Goal: Task Accomplishment & Management: Use online tool/utility

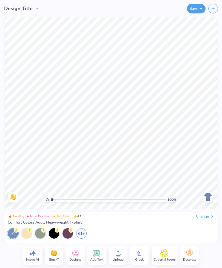
click at [207, 217] on div "Change" at bounding box center [205, 216] width 18 height 5
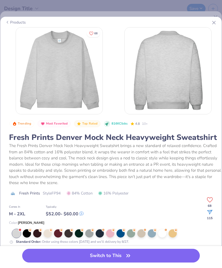
click at [16, 24] on div "Products" at bounding box center [15, 23] width 21 height 6
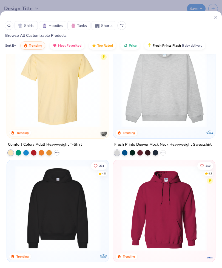
scroll to position [21, 0]
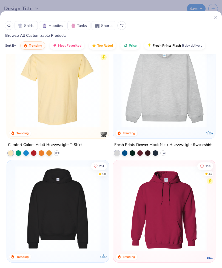
click at [191, 107] on img at bounding box center [164, 85] width 91 height 86
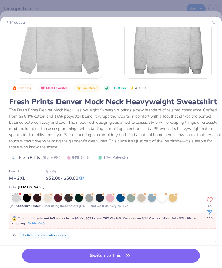
scroll to position [40, 0]
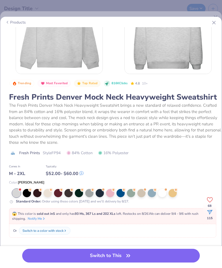
click at [122, 193] on div at bounding box center [121, 193] width 8 height 8
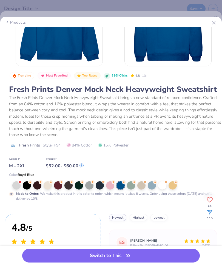
scroll to position [50, 0]
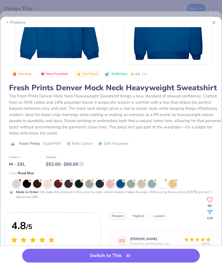
click at [31, 181] on div at bounding box center [27, 184] width 8 height 8
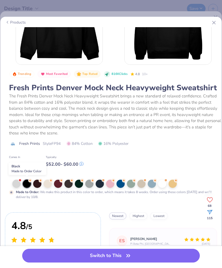
click at [40, 183] on div at bounding box center [37, 184] width 8 height 8
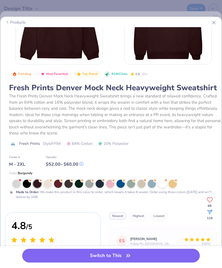
click at [71, 183] on div at bounding box center [69, 184] width 8 height 8
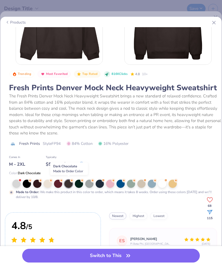
click at [82, 185] on div at bounding box center [79, 184] width 8 height 8
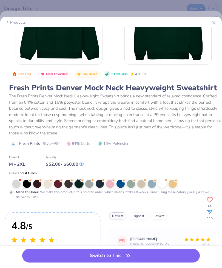
click at [125, 182] on div at bounding box center [121, 184] width 8 height 8
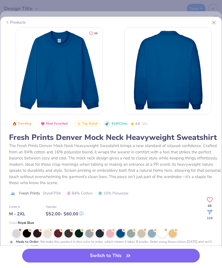
click at [142, 257] on button "Switch to This" at bounding box center [111, 256] width 178 height 14
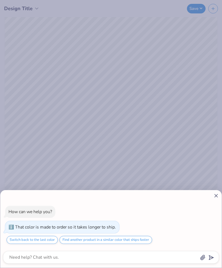
click at [215, 195] on line at bounding box center [216, 195] width 3 height 3
type textarea "x"
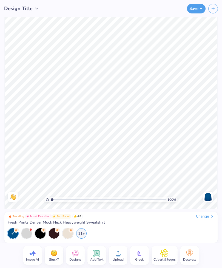
click at [75, 256] on icon at bounding box center [75, 253] width 6 height 6
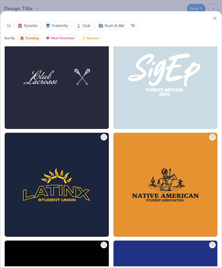
scroll to position [5240, 0]
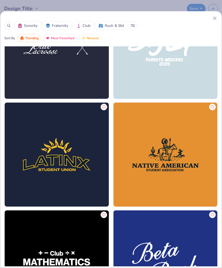
click at [131, 29] on button at bounding box center [133, 25] width 9 height 9
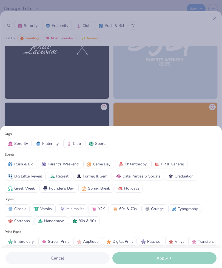
click at [132, 27] on div "Orgs Sorority Fraternity Club Sports Events Rush & Bid Parent's Weekend Game Da…" at bounding box center [111, 134] width 222 height 268
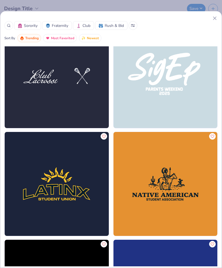
scroll to position [5210, 0]
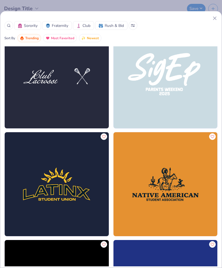
click at [133, 27] on button at bounding box center [133, 25] width 9 height 9
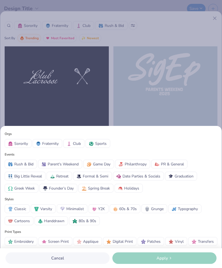
click at [44, 206] on span "Varsity" at bounding box center [46, 209] width 12 height 6
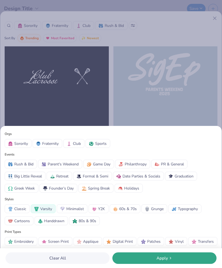
click at [158, 260] on span "Apply" at bounding box center [163, 258] width 12 height 6
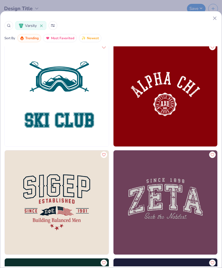
scroll to position [1627, 0]
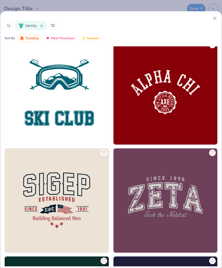
click at [41, 26] on icon at bounding box center [41, 26] width 2 height 2
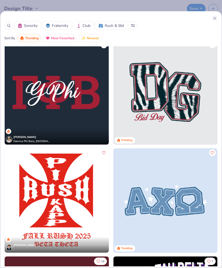
click at [31, 26] on span "Sorority" at bounding box center [31, 26] width 14 height 6
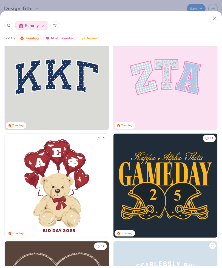
scroll to position [15, 0]
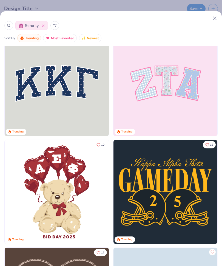
click at [35, 92] on img at bounding box center [57, 84] width 104 height 104
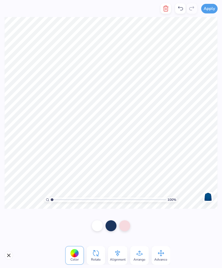
click at [121, 255] on icon at bounding box center [118, 253] width 8 height 8
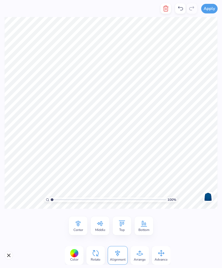
click at [143, 254] on icon at bounding box center [140, 253] width 8 height 8
click at [158, 253] on icon at bounding box center [161, 253] width 6 height 6
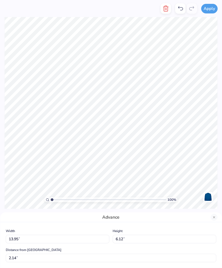
click at [213, 11] on button "Apply" at bounding box center [210, 9] width 16 height 10
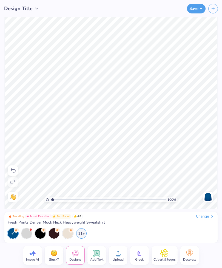
type input "1.05024302586574"
type textarea "x"
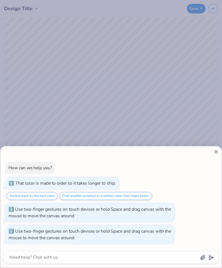
type input "1.05024302586574"
click at [213, 154] on div at bounding box center [111, 152] width 216 height 6
click at [215, 152] on icon at bounding box center [217, 152] width 6 height 6
type textarea "x"
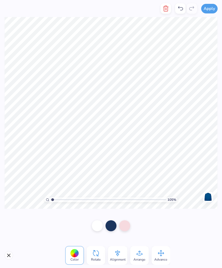
click at [75, 255] on div at bounding box center [74, 253] width 9 height 9
click at [78, 250] on icon at bounding box center [75, 253] width 8 height 8
click at [12, 255] on button "Close" at bounding box center [8, 255] width 9 height 9
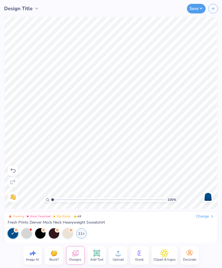
click at [141, 256] on icon at bounding box center [140, 253] width 4 height 5
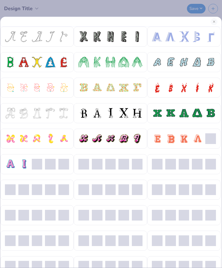
click at [215, 22] on button "Close" at bounding box center [214, 21] width 7 height 7
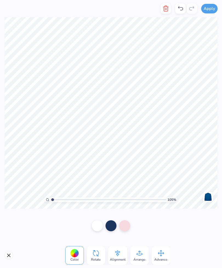
click at [9, 257] on button "Close" at bounding box center [8, 255] width 9 height 9
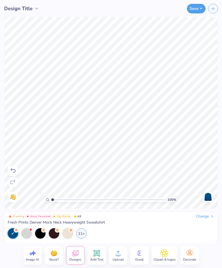
click at [77, 257] on icon at bounding box center [75, 253] width 8 height 8
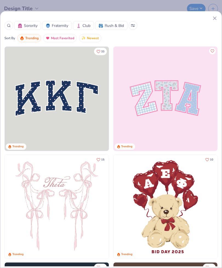
click at [214, 20] on line at bounding box center [215, 18] width 3 height 3
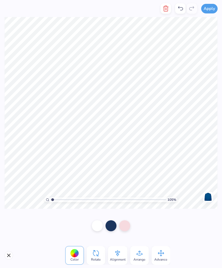
click at [166, 9] on icon "button" at bounding box center [166, 8] width 7 height 7
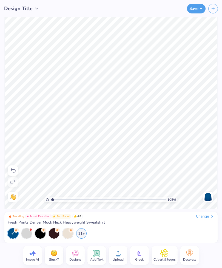
click at [141, 258] on span "Greek" at bounding box center [139, 260] width 9 height 4
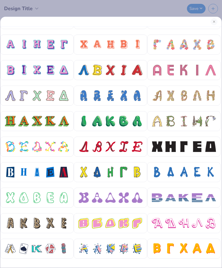
scroll to position [84, 0]
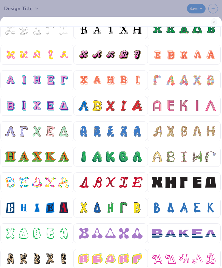
click at [15, 84] on div at bounding box center [10, 80] width 11 height 11
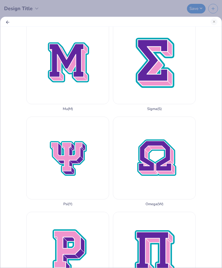
scroll to position [487, 0]
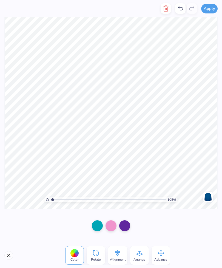
click at [76, 254] on div at bounding box center [74, 253] width 9 height 9
click at [76, 256] on div at bounding box center [74, 253] width 9 height 9
click at [101, 226] on div at bounding box center [97, 226] width 11 height 11
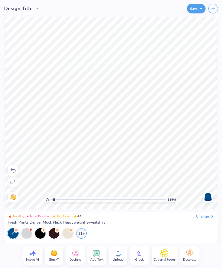
click at [169, 255] on div "Clipart & logos" at bounding box center [165, 255] width 26 height 19
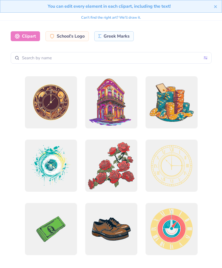
click at [115, 36] on div "Greek Marks" at bounding box center [114, 36] width 40 height 10
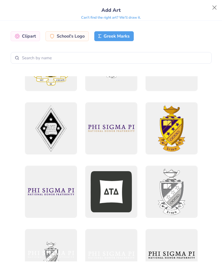
scroll to position [104, 0]
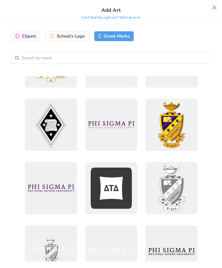
click at [213, 7] on button "Close" at bounding box center [215, 7] width 10 height 10
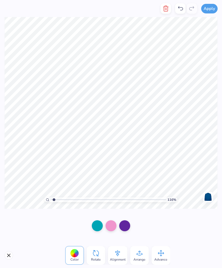
click at [96, 225] on div at bounding box center [97, 226] width 11 height 11
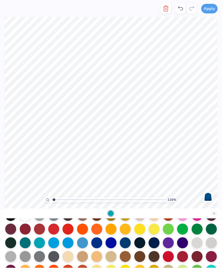
scroll to position [31, 0]
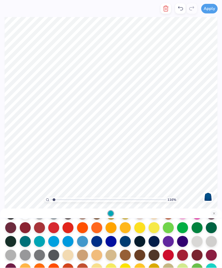
click at [213, 216] on button "Close" at bounding box center [214, 213] width 7 height 7
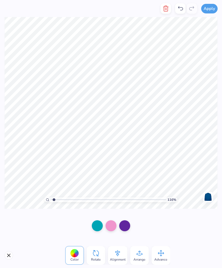
click at [12, 253] on button "Close" at bounding box center [8, 255] width 9 height 9
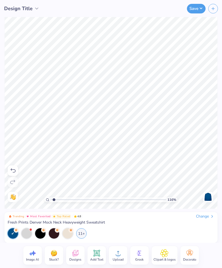
click at [139, 256] on icon at bounding box center [140, 253] width 8 height 8
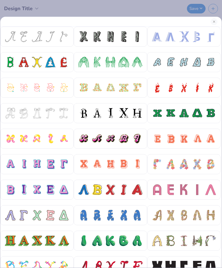
scroll to position [0, 0]
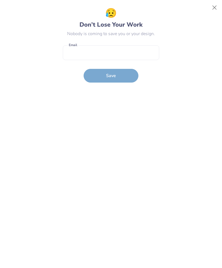
click at [214, 8] on button "Close" at bounding box center [215, 7] width 10 height 10
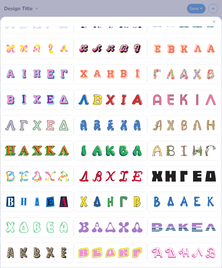
scroll to position [64, 0]
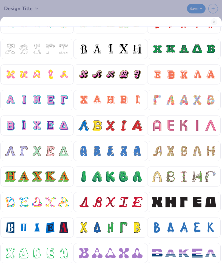
click at [18, 104] on div at bounding box center [23, 100] width 11 height 11
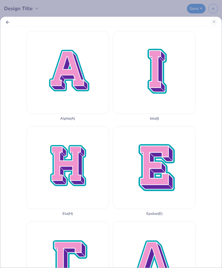
click at [215, 20] on button "Close" at bounding box center [214, 21] width 7 height 7
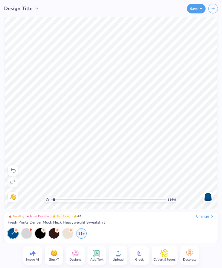
click at [168, 257] on icon at bounding box center [165, 253] width 8 height 8
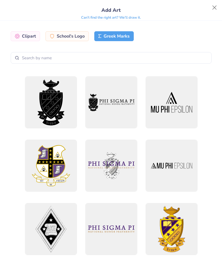
click at [210, 14] on div "Add Art" at bounding box center [111, 10] width 210 height 8
click at [208, 12] on div "Add Art" at bounding box center [111, 10] width 210 height 8
click at [21, 38] on div "Clipart" at bounding box center [25, 36] width 29 height 10
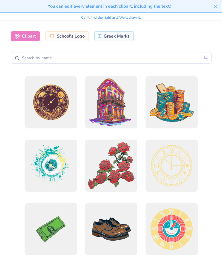
click at [211, 9] on div "You can edit every element in each clipart, including the text!" at bounding box center [109, 6] width 210 height 7
click at [215, 8] on icon "close" at bounding box center [216, 6] width 4 height 4
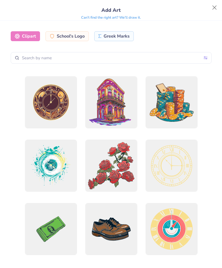
click at [212, 8] on button "Close" at bounding box center [215, 7] width 10 height 10
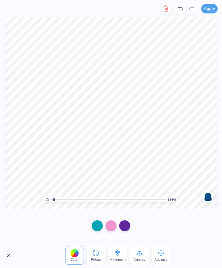
click at [97, 225] on div at bounding box center [97, 226] width 11 height 11
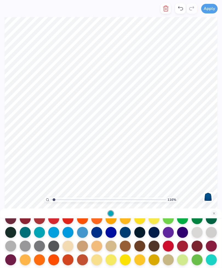
scroll to position [40, 0]
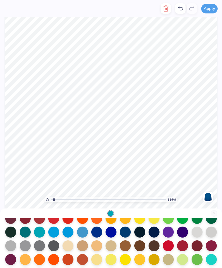
click at [85, 232] on div at bounding box center [82, 232] width 11 height 11
click at [83, 231] on div at bounding box center [82, 232] width 11 height 11
click at [100, 233] on div at bounding box center [96, 232] width 11 height 11
click at [82, 232] on div at bounding box center [82, 232] width 11 height 11
click at [214, 211] on button "Close" at bounding box center [214, 213] width 7 height 7
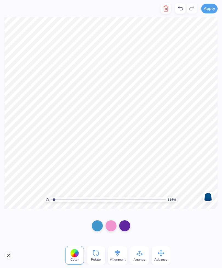
click at [109, 224] on div at bounding box center [111, 226] width 11 height 11
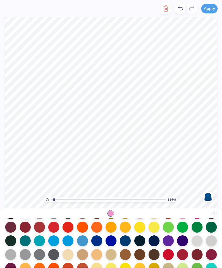
scroll to position [33, 0]
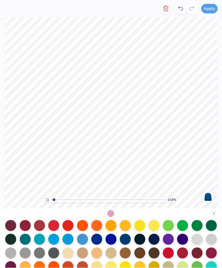
click at [80, 241] on div at bounding box center [82, 239] width 11 height 11
click at [214, 211] on button "Close" at bounding box center [214, 213] width 7 height 7
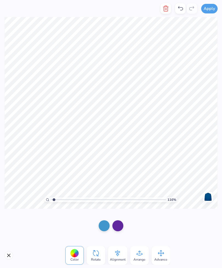
click at [119, 223] on div at bounding box center [118, 226] width 11 height 11
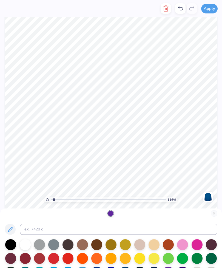
click at [27, 248] on div at bounding box center [25, 244] width 11 height 11
click at [213, 214] on button "Close" at bounding box center [214, 213] width 7 height 7
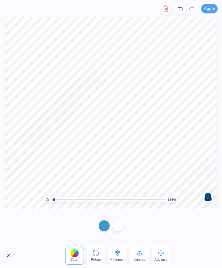
click at [13, 252] on div "Color Rotate Alignment Arrange Advance" at bounding box center [111, 255] width 222 height 25
click at [10, 258] on button "Close" at bounding box center [8, 255] width 9 height 9
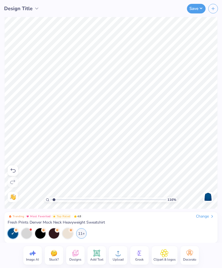
click at [76, 255] on icon at bounding box center [75, 254] width 5 height 4
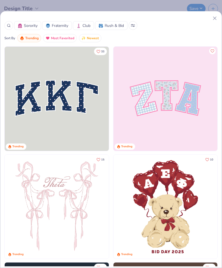
click at [213, 17] on icon at bounding box center [215, 18] width 6 height 6
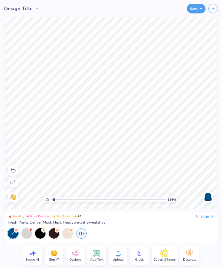
click at [167, 256] on icon at bounding box center [165, 253] width 8 height 8
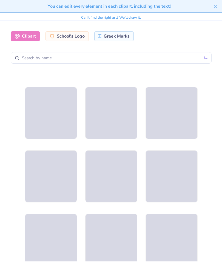
scroll to position [583, 0]
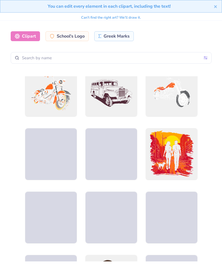
click at [219, 4] on div "You can edit every element in each clipart, including the text!" at bounding box center [111, 6] width 222 height 13
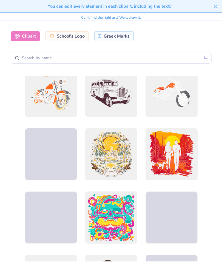
click at [215, 6] on icon "close" at bounding box center [216, 6] width 3 height 3
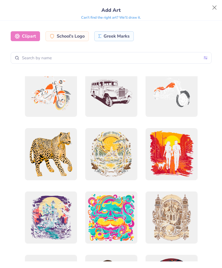
click at [212, 6] on button "Close" at bounding box center [215, 7] width 10 height 10
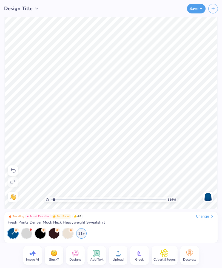
click at [215, 7] on icon "button" at bounding box center [213, 8] width 5 height 5
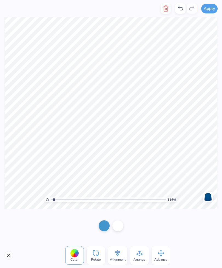
click at [117, 229] on div at bounding box center [118, 226] width 11 height 11
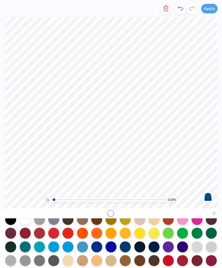
scroll to position [26, 0]
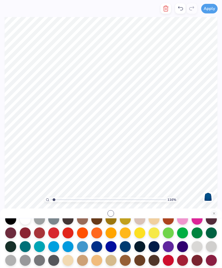
click at [128, 247] on div at bounding box center [125, 246] width 11 height 11
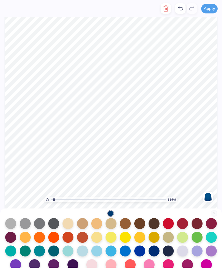
scroll to position [71, 0]
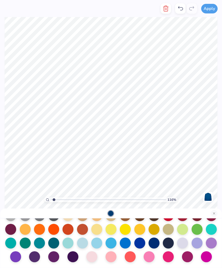
click at [151, 241] on div at bounding box center [154, 243] width 11 height 11
click at [213, 211] on button "Close" at bounding box center [214, 213] width 7 height 7
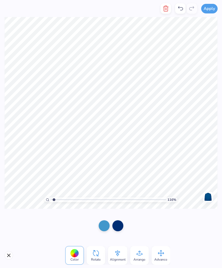
click at [10, 256] on button "Close" at bounding box center [8, 255] width 9 height 9
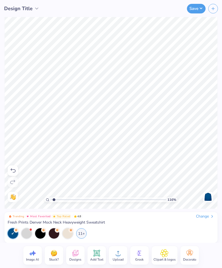
click at [8, 255] on div "Image AI Stuck? Designs Add Text Upload Greek Clipart & logos Decorate" at bounding box center [111, 255] width 222 height 25
click at [141, 256] on icon at bounding box center [140, 253] width 8 height 8
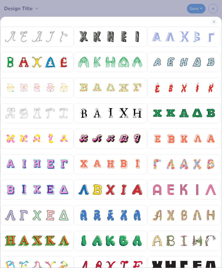
click at [51, 165] on div at bounding box center [50, 164] width 11 height 11
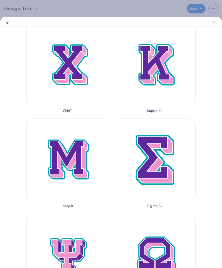
scroll to position [424, 0]
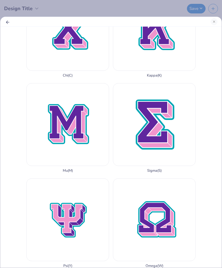
click at [163, 78] on div "Kappa ( K )" at bounding box center [154, 33] width 83 height 90
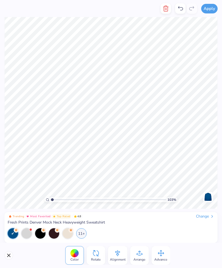
type input "1"
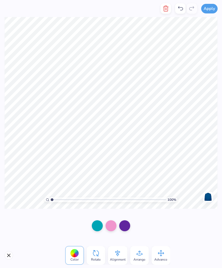
click at [97, 229] on div at bounding box center [97, 226] width 11 height 11
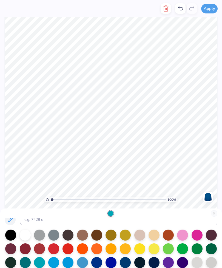
scroll to position [10, 0]
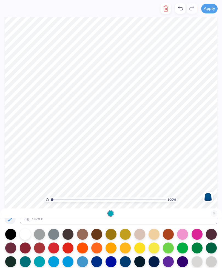
click at [83, 261] on div at bounding box center [82, 262] width 11 height 11
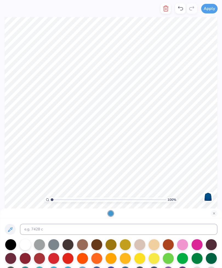
click at [214, 215] on button "Close" at bounding box center [214, 213] width 7 height 7
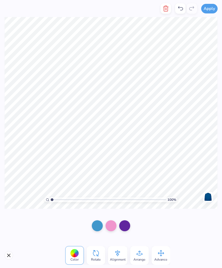
scroll to position [0, 0]
click at [111, 226] on div at bounding box center [111, 226] width 11 height 11
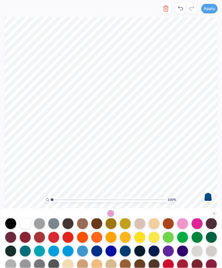
scroll to position [22, 0]
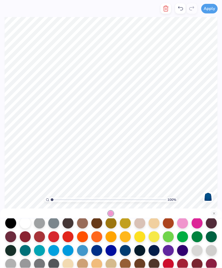
click at [85, 252] on div at bounding box center [82, 250] width 11 height 11
click at [213, 214] on button "Close" at bounding box center [214, 213] width 7 height 7
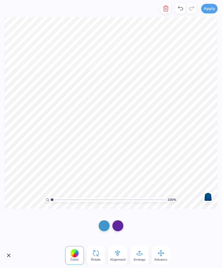
click at [10, 254] on button "Close" at bounding box center [8, 255] width 9 height 9
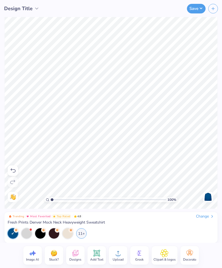
click at [189, 254] on icon at bounding box center [189, 255] width 2 height 2
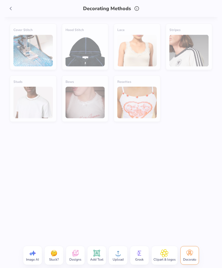
click at [87, 47] on div "Hood Stitch" at bounding box center [85, 47] width 47 height 46
click at [166, 200] on div "Cover Stitch Hood Stitch Lace Stripes Studs Bows Rosettes" at bounding box center [111, 142] width 214 height 251
click at [167, 253] on icon at bounding box center [165, 253] width 8 height 8
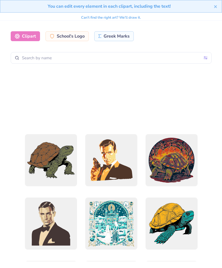
scroll to position [854, 0]
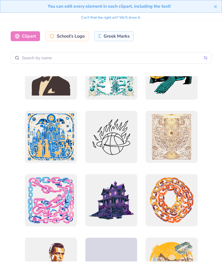
click at [117, 37] on div "Greek Marks" at bounding box center [114, 36] width 40 height 10
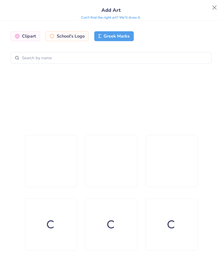
click at [120, 39] on div "Greek Marks" at bounding box center [114, 36] width 40 height 10
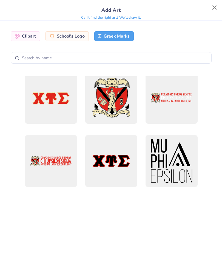
click at [213, 5] on button "Close" at bounding box center [215, 7] width 10 height 10
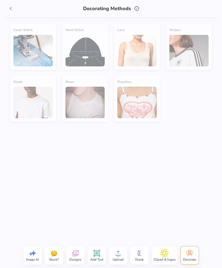
click at [213, 7] on div "Decorating Methods" at bounding box center [111, 8] width 214 height 17
click at [13, 10] on icon at bounding box center [11, 8] width 6 height 6
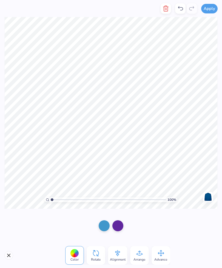
click at [116, 225] on div at bounding box center [118, 226] width 11 height 11
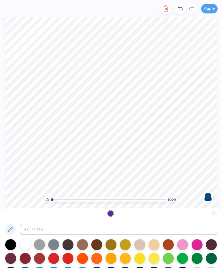
scroll to position [0, 0]
click at [14, 230] on button at bounding box center [10, 229] width 11 height 11
click at [15, 230] on button at bounding box center [10, 229] width 11 height 11
click at [14, 230] on button at bounding box center [10, 229] width 11 height 11
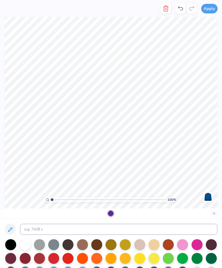
click at [10, 229] on icon at bounding box center [10, 230] width 7 height 7
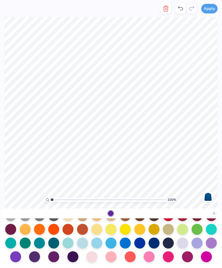
scroll to position [71, 0]
click at [212, 214] on button "Close" at bounding box center [214, 213] width 7 height 7
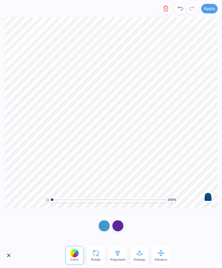
click at [214, 213] on div at bounding box center [111, 226] width 222 height 34
click at [18, 266] on div "Color Rotate Alignment Arrange Advance" at bounding box center [111, 255] width 222 height 25
click at [15, 253] on div "Color Rotate Alignment Arrange Advance" at bounding box center [111, 255] width 222 height 25
click at [10, 255] on button "Close" at bounding box center [8, 255] width 9 height 9
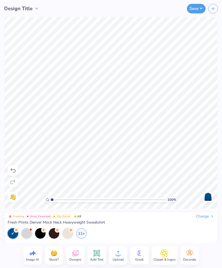
click at [119, 262] on span "Upload" at bounding box center [118, 260] width 11 height 4
click at [75, 261] on span "Designs" at bounding box center [75, 260] width 12 height 4
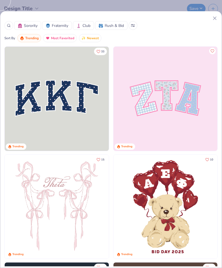
click at [80, 253] on div "Sorority Fraternity Club Rush & Bid Sort By Trending Most Favorited Newest 33 T…" at bounding box center [111, 134] width 222 height 268
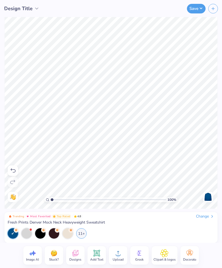
click at [73, 255] on icon at bounding box center [75, 254] width 5 height 4
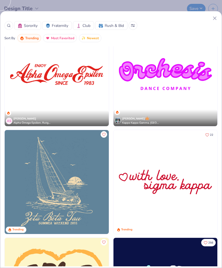
scroll to position [1704, 0]
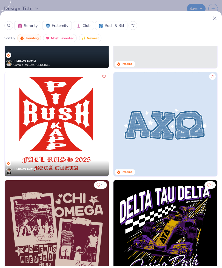
click at [9, 22] on div at bounding box center [8, 25] width 9 height 9
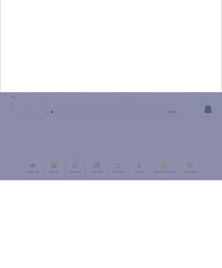
scroll to position [0, 0]
type input "Fl"
type input "Flow"
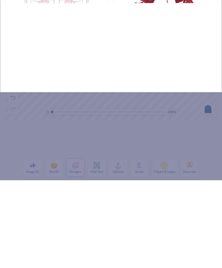
type input "Flower"
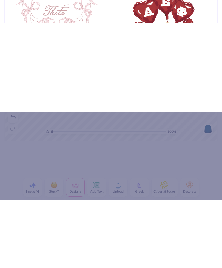
type input "Flower"
type input "Flowerw"
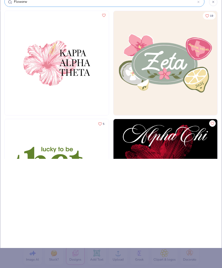
click at [213, 3] on icon at bounding box center [213, 1] width 3 height 3
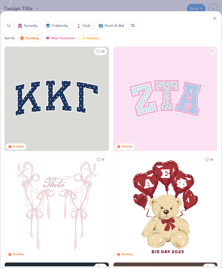
click at [168, 88] on img at bounding box center [166, 99] width 104 height 104
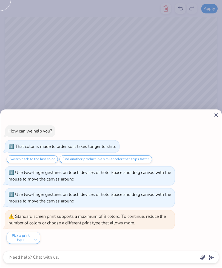
click at [215, 121] on div "How can we help you? That color is made to order so it takes longer to ship. Sw…" at bounding box center [111, 189] width 222 height 158
click at [214, 116] on icon at bounding box center [217, 115] width 6 height 6
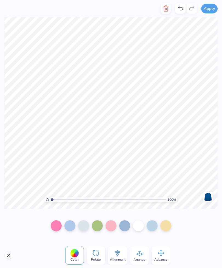
type textarea "x"
click at [10, 253] on button "Close" at bounding box center [8, 255] width 9 height 9
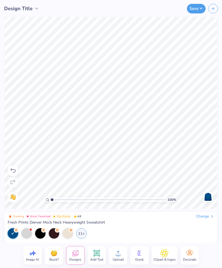
click at [138, 255] on icon at bounding box center [140, 253] width 8 height 8
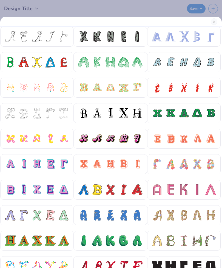
click at [212, 23] on button "Close" at bounding box center [214, 21] width 7 height 7
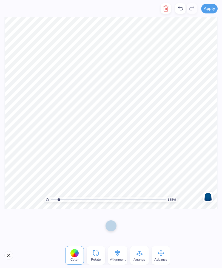
click at [12, 257] on button "Close" at bounding box center [8, 255] width 9 height 9
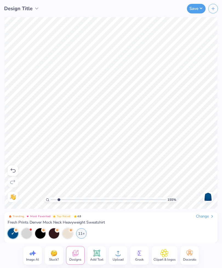
click at [143, 255] on icon at bounding box center [140, 253] width 8 height 8
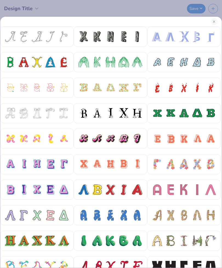
click at [41, 165] on div at bounding box center [37, 164] width 11 height 11
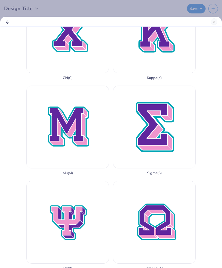
scroll to position [424, 0]
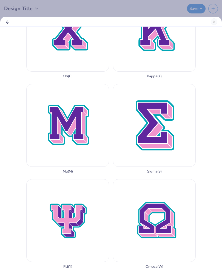
click at [151, 79] on div "Kappa ( K )" at bounding box center [154, 34] width 83 height 90
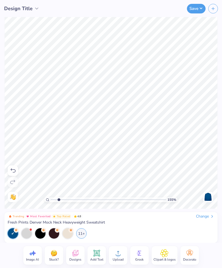
type input "1.5532582386785"
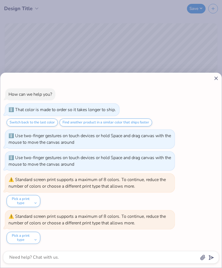
type textarea "x"
type input "1.5532582386785"
type textarea "x"
type input "1.5532582386785"
click at [218, 81] on icon at bounding box center [217, 79] width 6 height 6
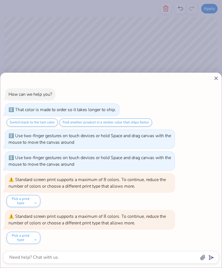
type textarea "x"
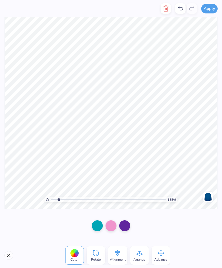
click at [11, 257] on button "Close" at bounding box center [8, 255] width 9 height 9
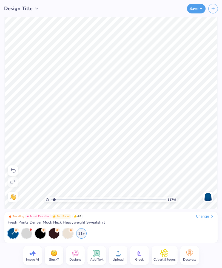
type input "1"
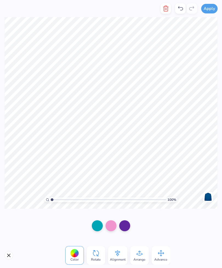
click at [166, 10] on line "button" at bounding box center [166, 9] width 0 height 2
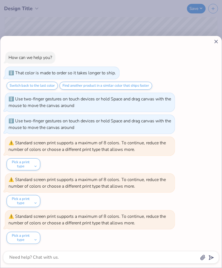
click at [214, 42] on icon at bounding box center [217, 42] width 6 height 6
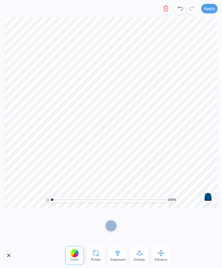
click at [142, 253] on icon at bounding box center [140, 253] width 8 height 8
click at [10, 253] on button "Close" at bounding box center [8, 255] width 9 height 9
click at [165, 11] on icon "button" at bounding box center [166, 8] width 4 height 5
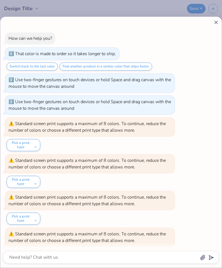
scroll to position [18, 0]
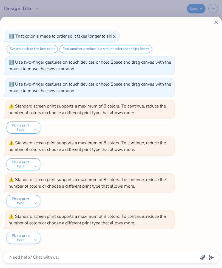
click at [214, 25] on icon at bounding box center [217, 23] width 6 height 6
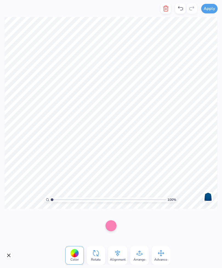
click at [166, 13] on button "button" at bounding box center [166, 8] width 10 height 10
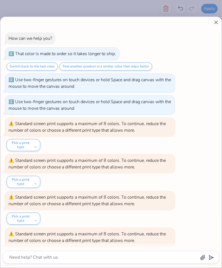
scroll to position [54, 0]
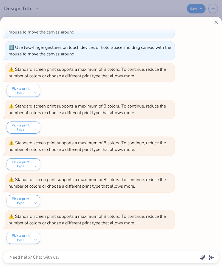
click at [214, 22] on icon at bounding box center [217, 23] width 6 height 6
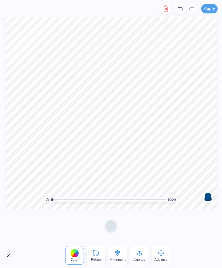
click at [165, 9] on icon "button" at bounding box center [166, 8] width 7 height 7
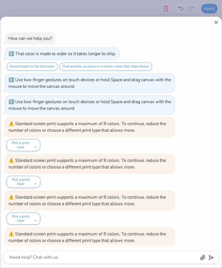
scroll to position [91, 0]
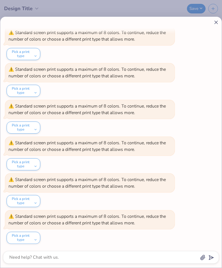
click at [213, 24] on div at bounding box center [111, 23] width 216 height 6
click at [214, 24] on icon at bounding box center [217, 23] width 6 height 6
type textarea "x"
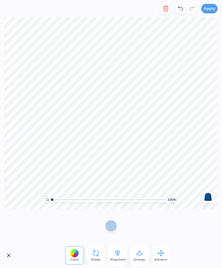
click at [165, 10] on icon "button" at bounding box center [166, 8] width 7 height 7
click at [165, 12] on button "button" at bounding box center [166, 8] width 10 height 10
click at [163, 13] on button "button" at bounding box center [166, 8] width 10 height 10
click at [165, 10] on icon "button" at bounding box center [166, 8] width 4 height 5
click at [166, 9] on line "button" at bounding box center [166, 9] width 0 height 2
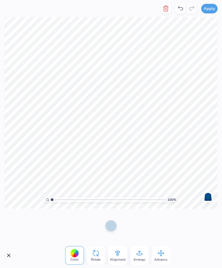
click at [166, 9] on icon "button" at bounding box center [166, 8] width 7 height 7
click at [168, 11] on icon "button" at bounding box center [166, 8] width 4 height 5
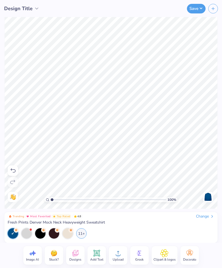
click at [166, 256] on icon at bounding box center [165, 253] width 8 height 8
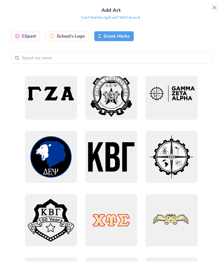
scroll to position [707, 0]
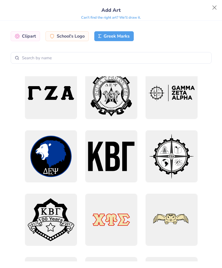
click at [24, 36] on div "Clipart" at bounding box center [25, 36] width 29 height 10
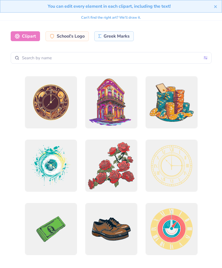
click at [213, 7] on div "You can edit every element in each clipart, including the text!" at bounding box center [109, 6] width 210 height 7
click at [214, 8] on icon "close" at bounding box center [216, 6] width 4 height 4
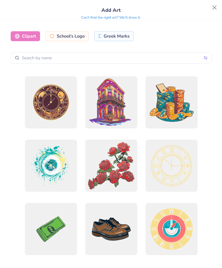
click at [212, 9] on button "Close" at bounding box center [215, 7] width 10 height 10
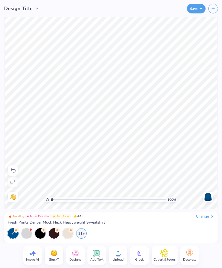
click at [188, 256] on icon at bounding box center [190, 253] width 8 height 8
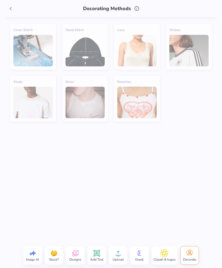
click at [12, 9] on icon at bounding box center [11, 8] width 6 height 6
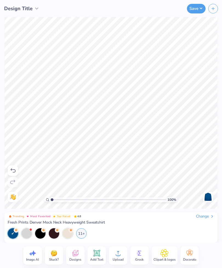
click at [139, 252] on icon at bounding box center [140, 253] width 8 height 8
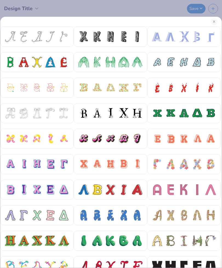
click at [56, 164] on div at bounding box center [50, 164] width 11 height 11
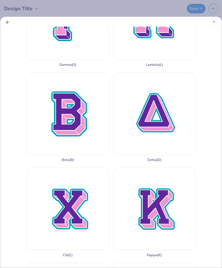
scroll to position [250, 0]
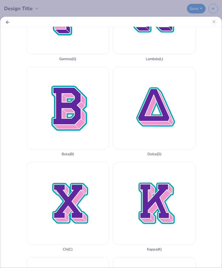
click at [69, 61] on div "Gamma ( G )" at bounding box center [67, 16] width 83 height 90
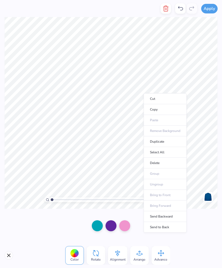
click at [145, 94] on li "Cut" at bounding box center [165, 98] width 43 height 11
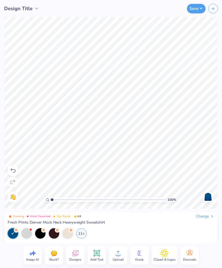
click at [137, 256] on icon at bounding box center [140, 253] width 8 height 8
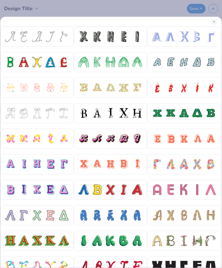
click at [49, 167] on div at bounding box center [50, 164] width 11 height 11
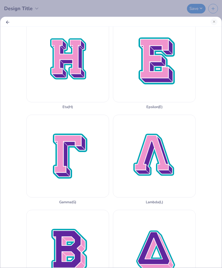
scroll to position [154, 0]
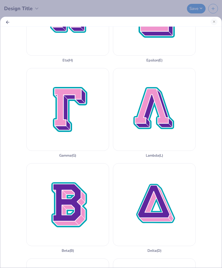
click at [66, 158] on div "Gamma ( G )" at bounding box center [67, 113] width 83 height 90
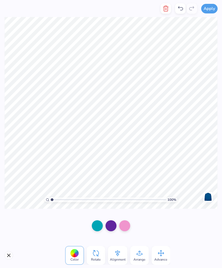
click at [74, 257] on div at bounding box center [74, 253] width 9 height 9
click at [97, 226] on div at bounding box center [97, 226] width 11 height 11
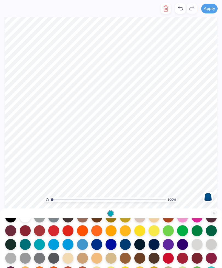
scroll to position [28, 0]
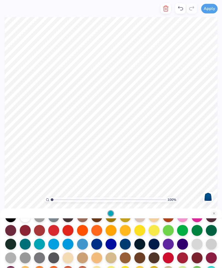
click at [82, 245] on div at bounding box center [82, 244] width 11 height 11
click at [82, 243] on div at bounding box center [82, 244] width 11 height 11
click at [213, 213] on button "Close" at bounding box center [214, 213] width 7 height 7
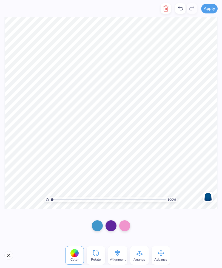
click at [114, 225] on div at bounding box center [111, 226] width 11 height 11
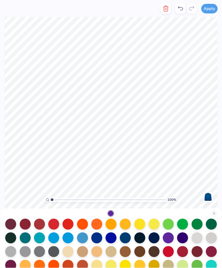
scroll to position [39, 0]
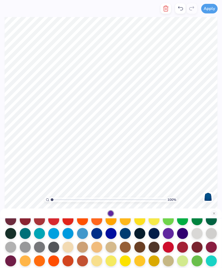
click at [83, 233] on div at bounding box center [82, 233] width 11 height 11
click at [213, 211] on button "Close" at bounding box center [214, 213] width 7 height 7
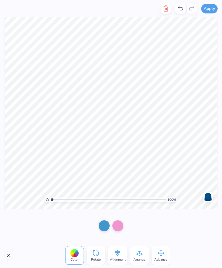
click at [165, 259] on span "Advance" at bounding box center [161, 260] width 13 height 4
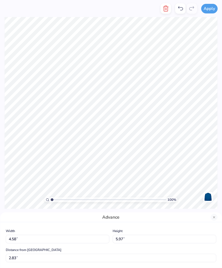
click at [215, 214] on button "Close" at bounding box center [214, 217] width 7 height 7
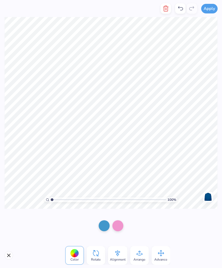
click at [10, 255] on button "Close" at bounding box center [8, 255] width 9 height 9
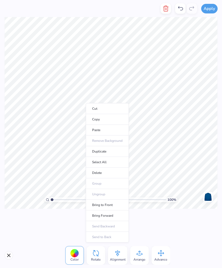
click at [86, 149] on li "Duplicate" at bounding box center [107, 151] width 43 height 11
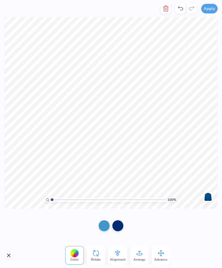
click at [165, 10] on icon "button" at bounding box center [166, 8] width 4 height 5
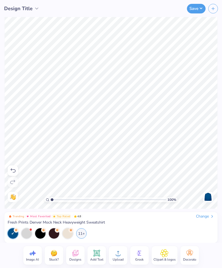
click at [119, 257] on circle at bounding box center [118, 256] width 4 height 4
click at [162, 251] on icon at bounding box center [165, 254] width 8 height 8
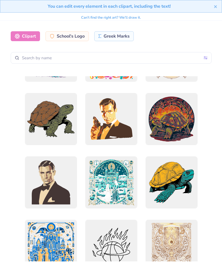
scroll to position [745, 0]
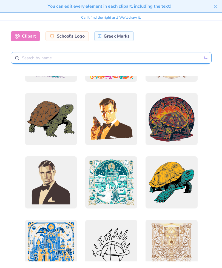
click at [155, 60] on input "text" at bounding box center [111, 58] width 201 height 12
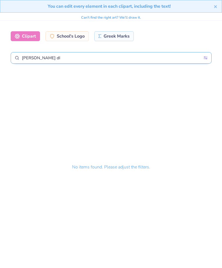
type input "[PERSON_NAME] d"
